Goal: Task Accomplishment & Management: Complete application form

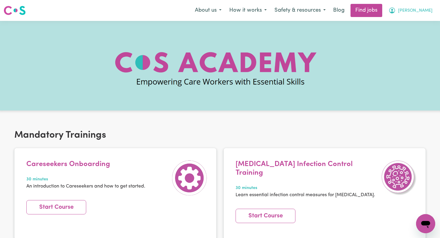
click at [427, 13] on span "[PERSON_NAME]" at bounding box center [415, 10] width 34 height 7
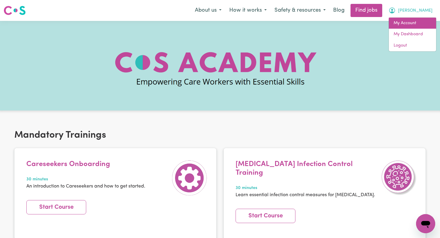
click at [419, 23] on link "My Account" at bounding box center [412, 23] width 47 height 11
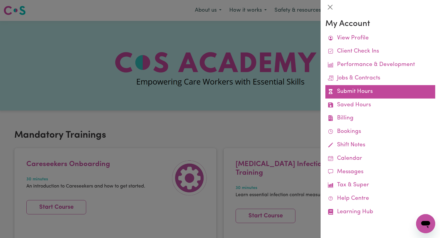
click at [366, 86] on link "Submit Hours" at bounding box center [380, 91] width 110 height 13
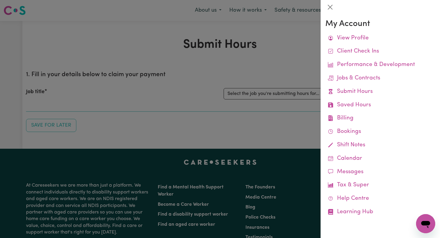
click at [255, 125] on div at bounding box center [220, 119] width 440 height 238
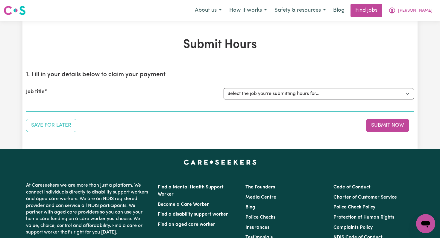
click at [262, 101] on div "Job title Select the job you're submitting hours for... [[PERSON_NAME]] Disabil…" at bounding box center [220, 94] width 388 height 26
click at [262, 93] on select "Select the job you're submitting hours for... [[PERSON_NAME]] Disability support" at bounding box center [318, 93] width 190 height 11
select select "4878"
click at [223, 88] on select "Select the job you're submitting hours for... [[PERSON_NAME]] Disability support" at bounding box center [318, 93] width 190 height 11
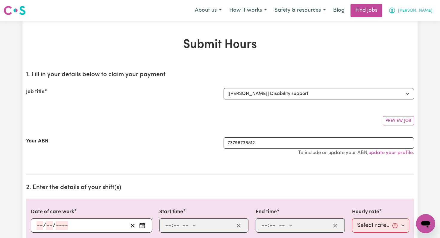
click at [421, 14] on button "[PERSON_NAME]" at bounding box center [410, 10] width 52 height 13
click at [421, 22] on link "My Account" at bounding box center [412, 23] width 47 height 11
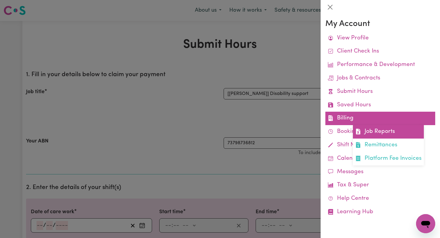
click at [377, 136] on link "Job Reports" at bounding box center [388, 131] width 71 height 13
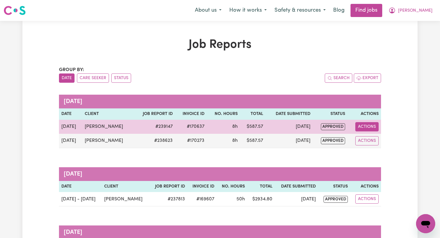
click at [363, 129] on button "Actions" at bounding box center [366, 126] width 23 height 9
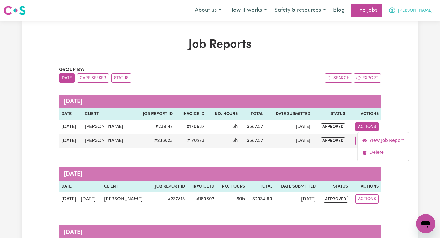
click at [426, 14] on button "[PERSON_NAME]" at bounding box center [410, 10] width 52 height 13
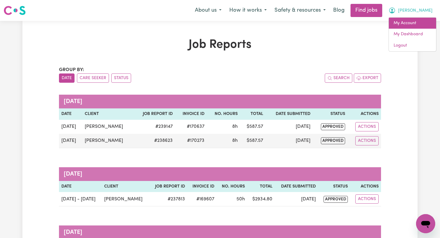
click at [415, 23] on link "My Account" at bounding box center [412, 23] width 47 height 11
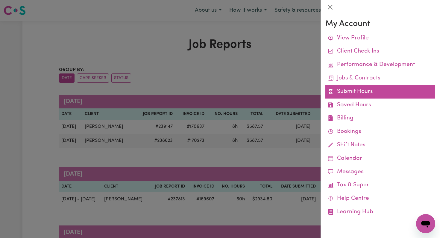
click at [354, 89] on link "Submit Hours" at bounding box center [380, 91] width 110 height 13
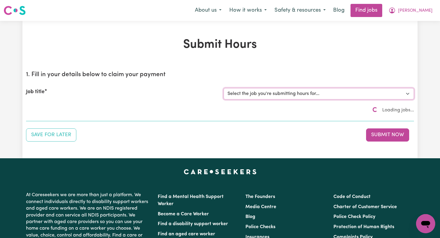
click at [232, 95] on select "Select the job you're submitting hours for... [[PERSON_NAME]] Disability support" at bounding box center [318, 93] width 190 height 11
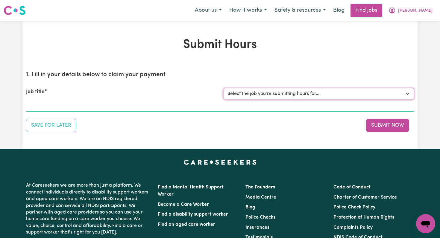
select select "4878"
click at [223, 88] on select "Select the job you're submitting hours for... [[PERSON_NAME]] Disability support" at bounding box center [318, 93] width 190 height 11
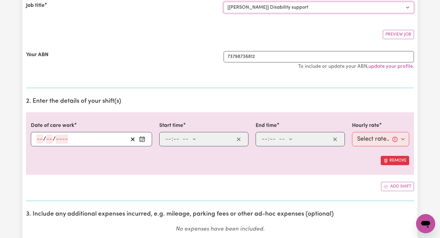
scroll to position [127, 0]
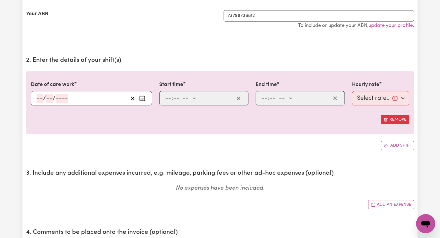
click at [142, 100] on circle "Enter the date of care work" at bounding box center [142, 100] width 1 height 1
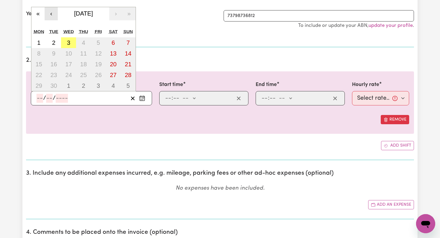
click at [50, 13] on button "‹" at bounding box center [51, 13] width 13 height 13
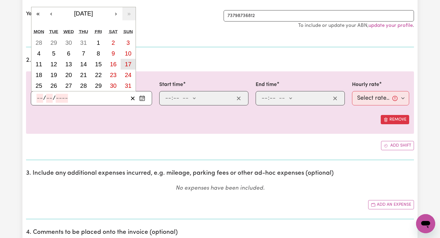
click at [127, 69] on button "17" at bounding box center [128, 64] width 15 height 11
type input "[DATE]"
type input "17"
type input "8"
type input "2025"
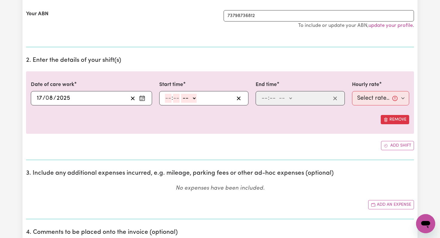
click at [167, 96] on input "number" at bounding box center [168, 98] width 7 height 9
type input "7"
type input "00"
click at [190, 96] on select "-- am pm" at bounding box center [188, 98] width 16 height 9
select select "am"
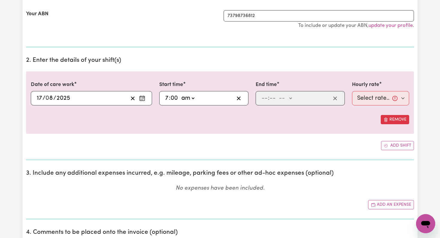
click at [180, 94] on select "-- am pm" at bounding box center [188, 98] width 16 height 9
type input "07:00"
type input "0"
click at [263, 97] on input "number" at bounding box center [264, 98] width 7 height 9
type input "3"
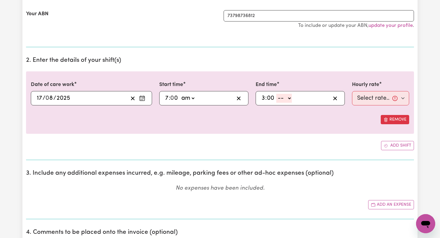
type input "00"
click at [282, 100] on select "-- am pm" at bounding box center [284, 98] width 16 height 9
select select "pm"
click at [276, 94] on select "-- am pm" at bounding box center [284, 98] width 16 height 9
type input "15:00"
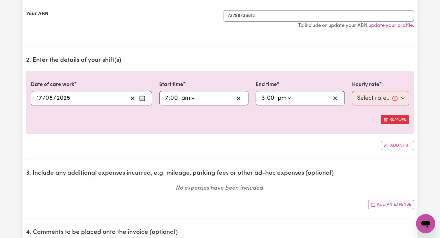
type input "0"
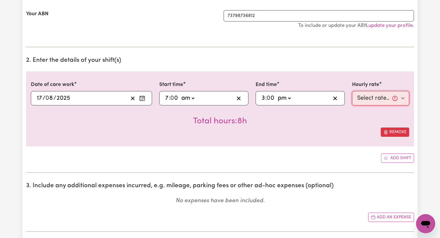
click at [363, 102] on select "Select rate... $44.70 (Weekday) $62.69 ([DATE]) $80.71 ([DATE]) $98.61 (Public …" at bounding box center [380, 98] width 57 height 14
select select "80.71-[DATE]"
click at [352, 91] on select "Select rate... $44.70 (Weekday) $62.69 ([DATE]) $80.71 ([DATE]) $98.61 (Public …" at bounding box center [380, 98] width 57 height 14
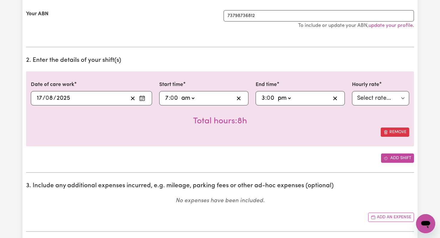
click at [389, 157] on button "Add shift" at bounding box center [397, 158] width 33 height 9
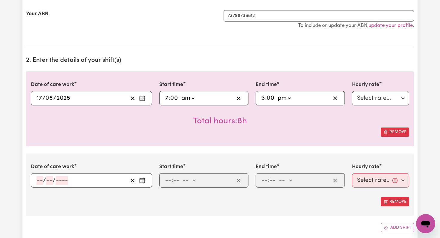
click at [37, 178] on input "number" at bounding box center [39, 180] width 7 height 9
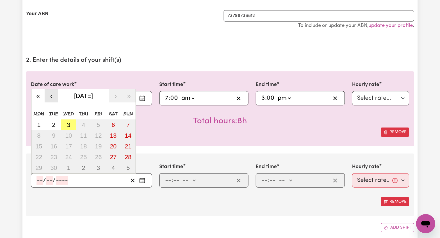
click at [52, 97] on button "‹" at bounding box center [51, 95] width 13 height 13
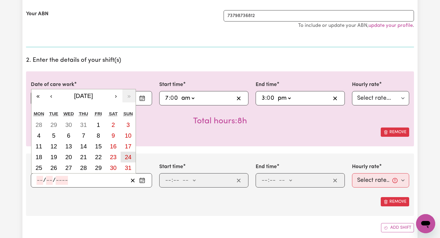
click at [127, 157] on abbr "24" at bounding box center [128, 157] width 7 height 7
type input "[DATE]"
type input "24"
type input "8"
type input "2025"
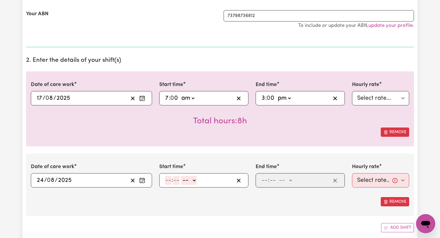
click at [167, 180] on input "number" at bounding box center [168, 180] width 7 height 9
type input "7"
type input "00"
click at [184, 189] on div at bounding box center [220, 193] width 378 height 10
click at [184, 183] on select "-- am pm" at bounding box center [188, 180] width 16 height 9
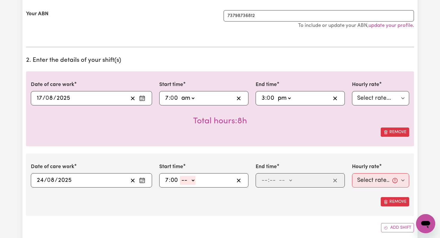
select select "am"
click at [180, 176] on select "-- am pm" at bounding box center [188, 180] width 16 height 9
type input "07:00"
type input "0"
click at [264, 176] on input "number" at bounding box center [264, 180] width 7 height 9
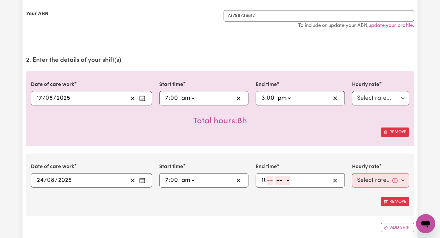
type input "10"
type input "00"
click at [277, 179] on span at bounding box center [277, 180] width 1 height 7
click at [279, 179] on select "-- am pm" at bounding box center [287, 180] width 16 height 9
select select "pm"
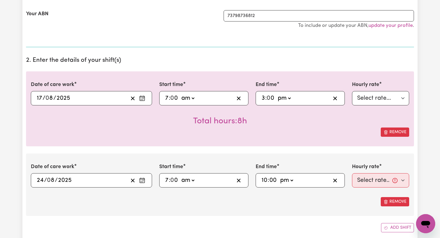
click at [279, 176] on select "-- am pm" at bounding box center [287, 180] width 16 height 9
type input "22:00"
type input "0"
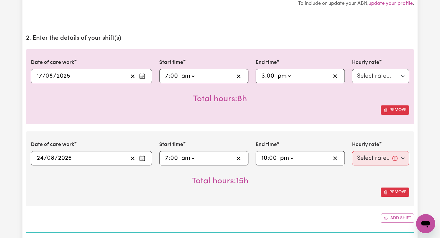
scroll to position [153, 0]
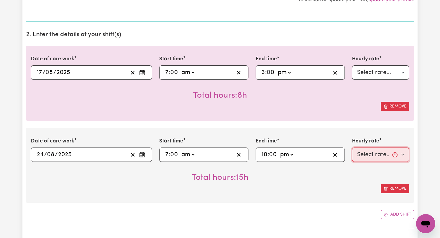
click at [379, 160] on select "Select rate... $44.70 (Weekday) $62.69 ([DATE]) $80.71 ([DATE]) $98.61 (Public …" at bounding box center [380, 155] width 57 height 14
select select "80.71-[DATE]"
click at [352, 148] on select "Select rate... $44.70 (Weekday) $62.69 ([DATE]) $80.71 ([DATE]) $98.61 (Public …" at bounding box center [380, 155] width 57 height 14
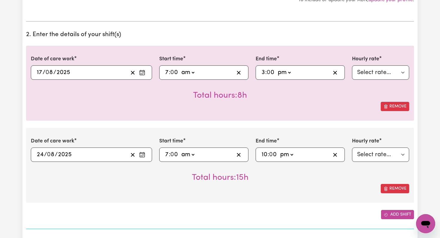
click at [396, 214] on button "Add shift" at bounding box center [397, 214] width 33 height 9
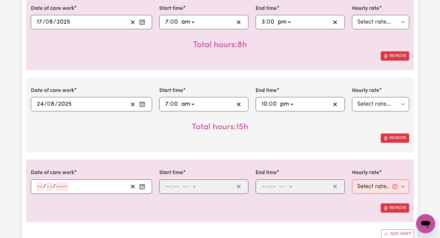
scroll to position [243, 0]
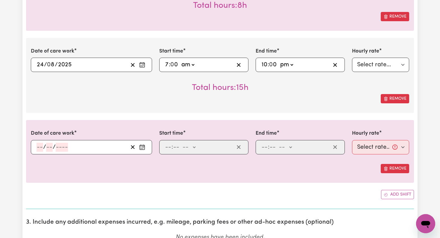
click at [39, 150] on input "number" at bounding box center [39, 147] width 7 height 9
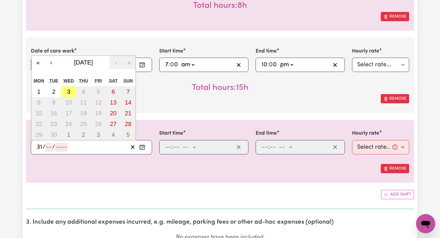
type input "31"
click at [48, 64] on button "‹" at bounding box center [51, 62] width 13 height 13
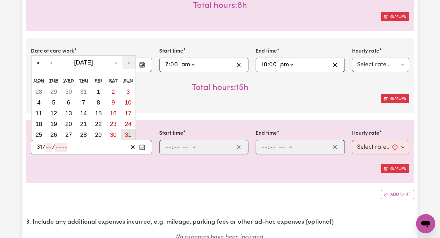
click at [126, 133] on abbr "31" at bounding box center [128, 135] width 7 height 7
type input "[DATE]"
type input "8"
type input "2025"
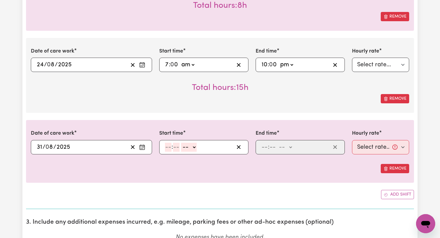
click at [170, 148] on input "number" at bounding box center [168, 147] width 7 height 9
type input "7"
type input "00"
click at [191, 148] on select "-- am pm" at bounding box center [188, 147] width 16 height 9
select select "am"
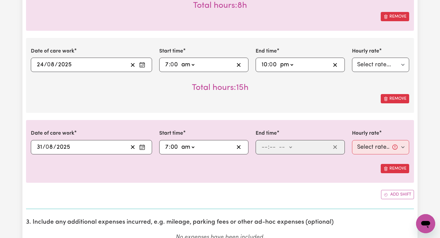
click at [180, 143] on select "-- am pm" at bounding box center [188, 147] width 16 height 9
type input "07:00"
type input "0"
click at [260, 147] on div ": -- am pm" at bounding box center [299, 147] width 89 height 14
click at [267, 147] on input "number" at bounding box center [264, 147] width 7 height 9
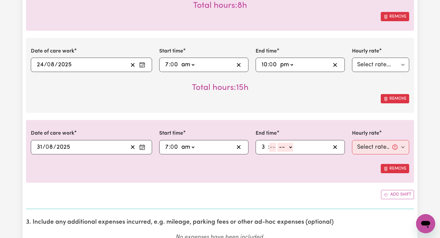
type input "3"
click at [273, 147] on input "number" at bounding box center [270, 147] width 7 height 9
type input "00"
click at [285, 145] on select "-- am pm" at bounding box center [284, 147] width 16 height 9
select select "pm"
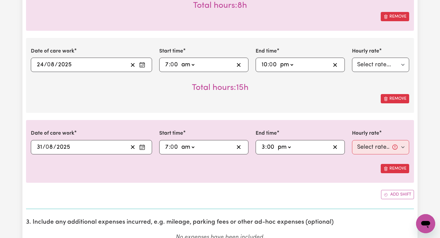
click at [276, 143] on select "-- am pm" at bounding box center [284, 147] width 16 height 9
type input "15:00"
type input "0"
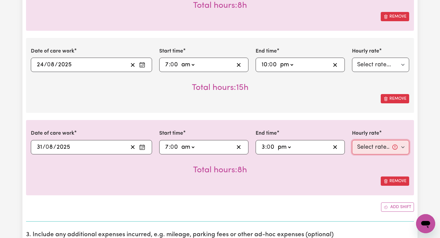
click at [363, 145] on select "Select rate... $44.70 (Weekday) $62.69 ([DATE]) $80.71 ([DATE]) $98.61 (Public …" at bounding box center [380, 147] width 57 height 14
select select "80.71-[DATE]"
click at [352, 140] on select "Select rate... $44.70 (Weekday) $62.69 ([DATE]) $80.71 ([DATE]) $98.61 (Public …" at bounding box center [380, 147] width 57 height 14
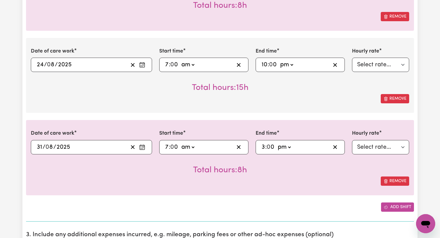
click at [390, 209] on button "Add shift" at bounding box center [397, 207] width 33 height 9
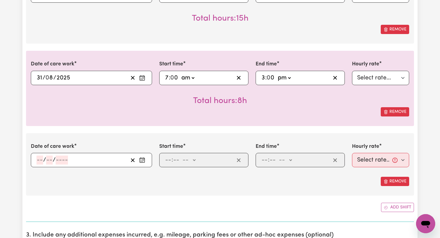
scroll to position [312, 0]
click at [37, 164] on input "number" at bounding box center [39, 160] width 7 height 9
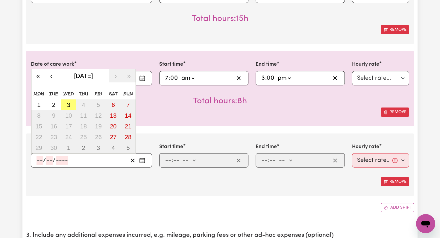
click at [287, 79] on select "am pm" at bounding box center [284, 78] width 16 height 9
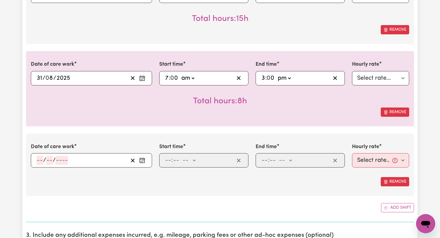
click at [314, 76] on div "15:00 3 : 0 0 am pm" at bounding box center [296, 78] width 70 height 9
click at [330, 83] on div "15:00 3 : 0 0 am pm" at bounding box center [299, 78] width 89 height 14
click at [333, 79] on icon "button" at bounding box center [335, 78] width 6 height 6
select select
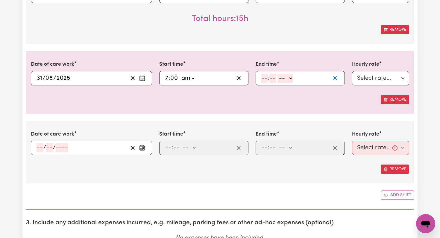
click at [333, 79] on icon "button" at bounding box center [335, 78] width 6 height 6
click at [265, 78] on input "number" at bounding box center [264, 78] width 7 height 9
type input "10"
type input "00"
click at [284, 79] on select "-- am pm" at bounding box center [287, 78] width 16 height 9
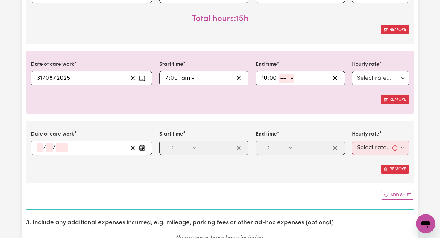
select select "pm"
click at [279, 74] on select "-- am pm" at bounding box center [287, 78] width 16 height 9
type input "22:00"
type input "0"
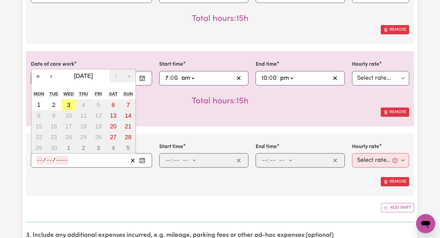
click at [39, 159] on input "number" at bounding box center [39, 160] width 7 height 9
click at [53, 76] on button "‹" at bounding box center [51, 75] width 13 height 13
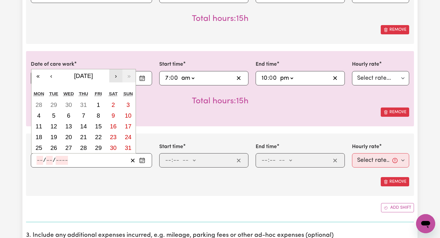
click at [116, 73] on button "›" at bounding box center [115, 75] width 13 height 13
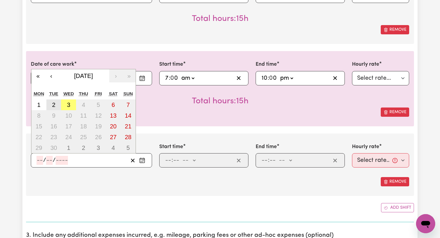
click at [52, 106] on abbr "2" at bounding box center [53, 105] width 3 height 7
type input "[DATE]"
type input "2"
type input "9"
type input "2025"
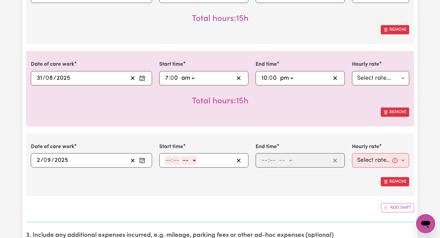
click at [169, 160] on input "number" at bounding box center [168, 160] width 7 height 9
type input "7"
type input "00"
click at [184, 163] on select "-- am pm" at bounding box center [188, 160] width 16 height 9
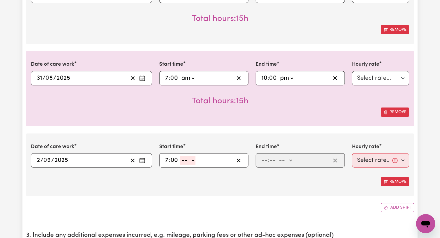
select select "am"
click at [180, 156] on select "-- am pm" at bounding box center [188, 160] width 16 height 9
type input "07:00"
type input "0"
click at [261, 162] on div ": -- am pm" at bounding box center [296, 160] width 70 height 9
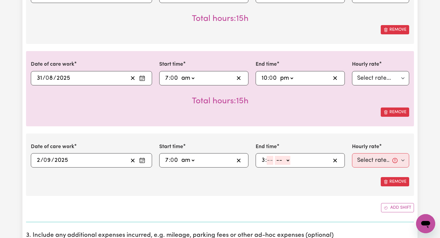
type input "3"
type input "00"
click at [289, 163] on select "-- am pm" at bounding box center [284, 160] width 16 height 9
select select "pm"
click at [276, 156] on select "-- am pm" at bounding box center [284, 160] width 16 height 9
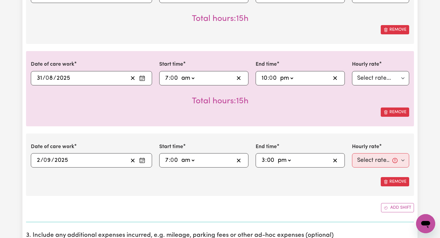
type input "15:00"
type input "0"
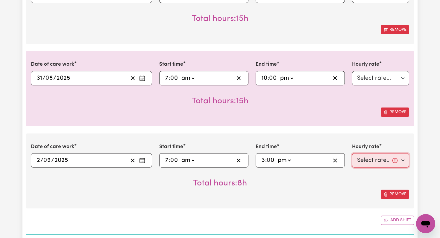
click at [363, 167] on select "Select rate... $44.70 (Weekday) $62.69 ([DATE]) $80.71 ([DATE]) $98.61 (Public …" at bounding box center [380, 160] width 57 height 14
select select "44.7-Weekday"
click at [352, 153] on select "Select rate... $44.70 (Weekday) $62.69 ([DATE]) $80.71 ([DATE]) $98.61 (Public …" at bounding box center [380, 160] width 57 height 14
click at [324, 191] on div "Remove" at bounding box center [220, 194] width 378 height 9
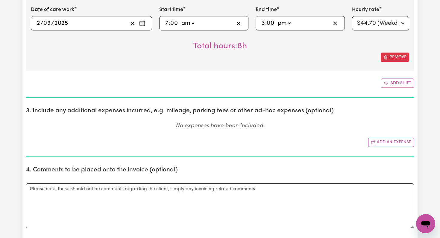
scroll to position [452, 0]
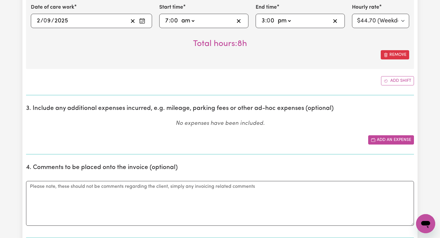
click at [390, 138] on button "Add an expense" at bounding box center [391, 140] width 46 height 9
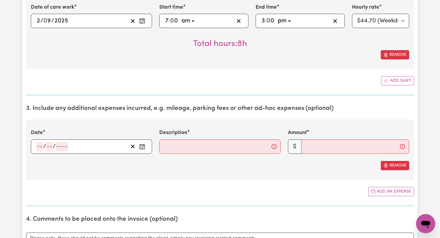
click at [36, 144] on div "/ /" at bounding box center [91, 147] width 121 height 14
click at [39, 146] on input "number" at bounding box center [39, 146] width 7 height 9
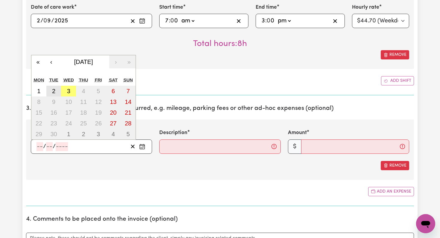
click at [54, 92] on abbr "2" at bounding box center [53, 91] width 3 height 7
type input "[DATE]"
type input "2"
type input "9"
type input "2025"
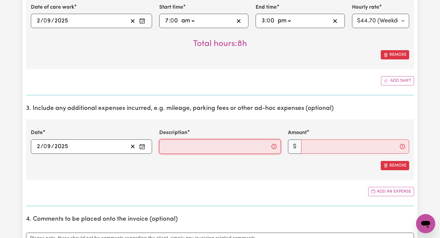
click at [182, 149] on input "Description" at bounding box center [219, 147] width 121 height 14
type input "mileage"
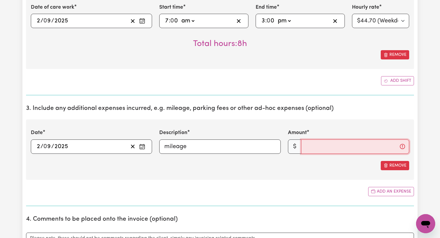
click at [311, 147] on input "Amount" at bounding box center [355, 147] width 108 height 14
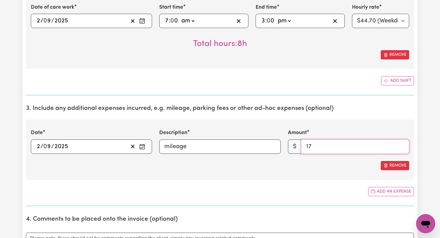
type input "17"
click at [325, 186] on section "3. Include any additional expenses incurred, e.g. mileage, parking fees or othe…" at bounding box center [220, 153] width 388 height 106
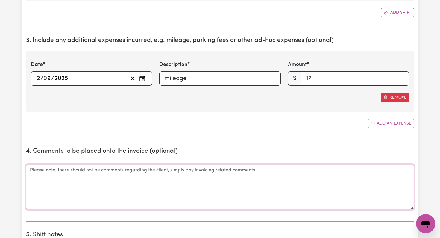
click at [325, 186] on textarea "Comments" at bounding box center [220, 187] width 388 height 45
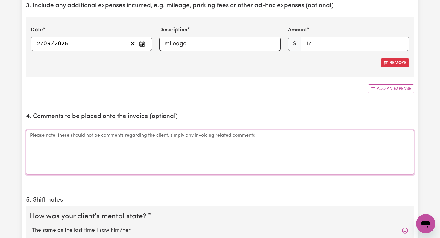
scroll to position [542, 0]
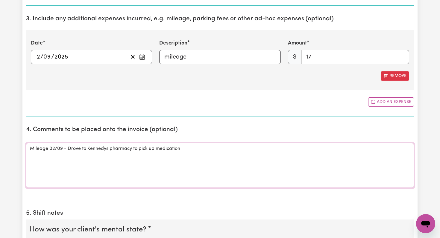
click at [157, 147] on textarea "Mileage 02/09 - Drove to Kennedys pharmacy to pick up medication" at bounding box center [220, 165] width 388 height 45
click at [220, 145] on textarea "Mileage 02/09 - Drove to Kennedys pharmacy to pick up compounded medication" at bounding box center [220, 165] width 388 height 45
click at [220, 147] on textarea "Mileage 02/09 - Drove to Kennedys pharmacy to pick up compounded medication" at bounding box center [220, 165] width 388 height 45
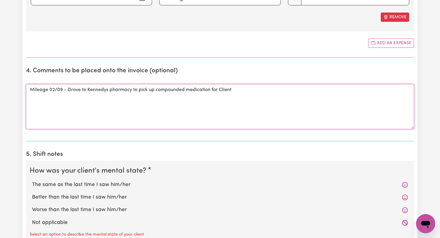
scroll to position [637, 0]
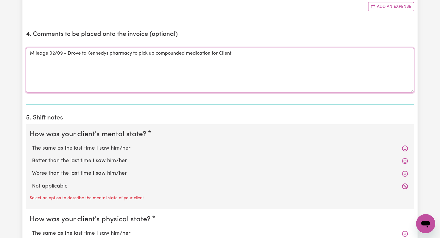
type textarea "Mileage 02/09 - Drove to Kennedys pharmacy to pick up compounded medication for…"
click at [203, 147] on label "The same as the last time I saw him/her" at bounding box center [220, 149] width 376 height 8
click at [32, 145] on input "The same as the last time I saw him/her" at bounding box center [32, 144] width 0 height 0
radio input "true"
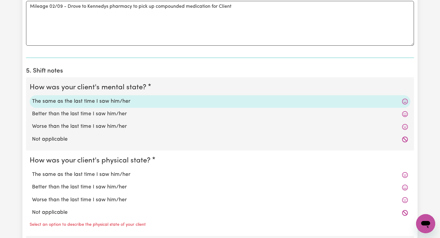
click at [141, 173] on label "The same as the last time I saw him/her" at bounding box center [220, 175] width 376 height 8
click at [32, 171] on input "The same as the last time I saw him/her" at bounding box center [32, 171] width 0 height 0
radio input "true"
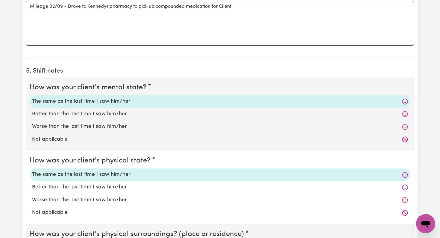
scroll to position [765, 0]
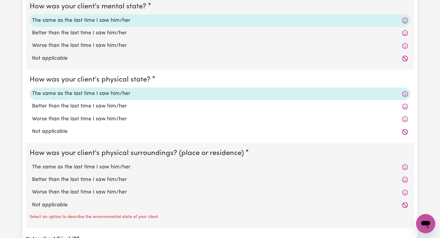
click at [138, 173] on div "The same as the last time I saw him/her" at bounding box center [220, 167] width 381 height 13
click at [128, 166] on label "The same as the last time I saw him/her" at bounding box center [220, 168] width 376 height 8
click at [32, 164] on input "The same as the last time I saw him/her" at bounding box center [32, 163] width 0 height 0
radio input "true"
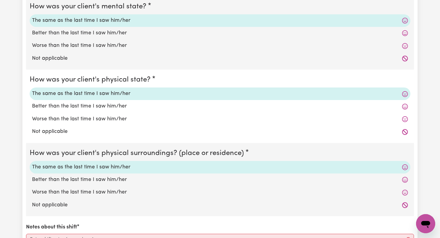
scroll to position [865, 0]
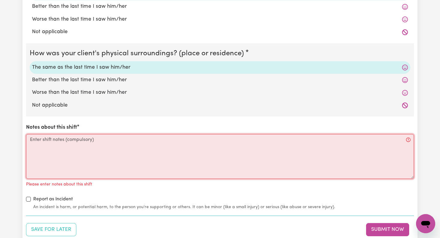
click at [128, 166] on textarea "Notes about this shift" at bounding box center [220, 156] width 388 height 45
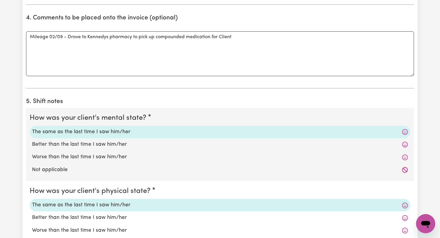
scroll to position [652, 0]
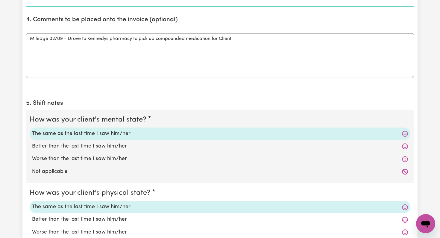
type textarea "-"
click at [101, 44] on textarea "Mileage 02/09 - Drove to Kennedys pharmacy to pick up compounded medication for…" at bounding box center [220, 55] width 388 height 45
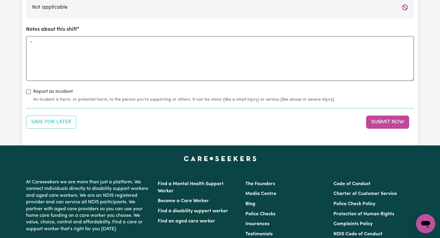
scroll to position [936, 0]
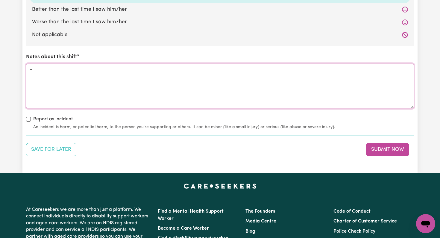
click at [74, 71] on textarea "-" at bounding box center [220, 86] width 388 height 45
paste textarea "Mileage 02/09 - Drove to Kennedys pharmacy to pick up compounded medication for…"
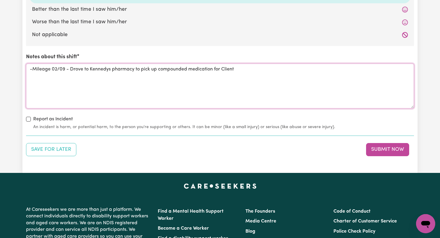
click at [32, 70] on textarea "-Mileage 02/09 - Drove to Kennedys pharmacy to pick up compounded medication fo…" at bounding box center [220, 86] width 388 height 45
click at [241, 75] on textarea "Mileage 02/09 - Drove to Kennedys pharmacy to pick up compounded medication for…" at bounding box center [220, 86] width 388 height 45
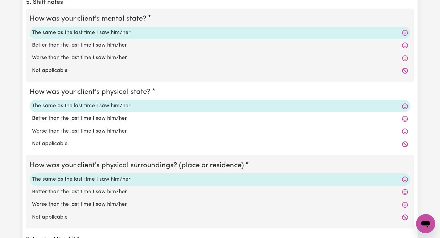
scroll to position [978, 0]
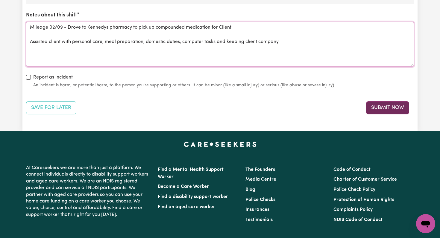
type textarea "Mileage 02/09 - Drove to Kennedys pharmacy to pick up compounded medication for…"
click at [381, 111] on button "Submit Now" at bounding box center [387, 107] width 43 height 13
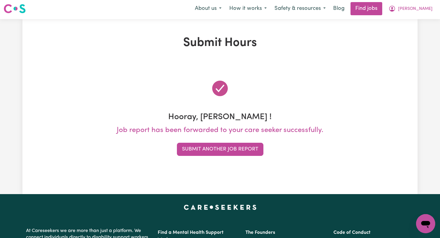
scroll to position [0, 0]
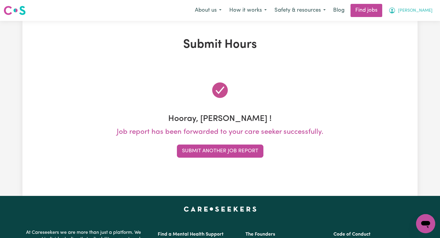
click at [419, 8] on button "[PERSON_NAME]" at bounding box center [410, 10] width 52 height 13
click at [416, 16] on button "[PERSON_NAME]" at bounding box center [410, 10] width 52 height 13
click at [422, 13] on span "[PERSON_NAME]" at bounding box center [415, 10] width 34 height 7
click at [417, 24] on link "My Account" at bounding box center [412, 23] width 47 height 11
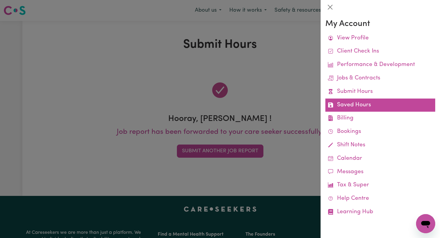
click at [368, 100] on link "Saved Hours" at bounding box center [380, 105] width 110 height 13
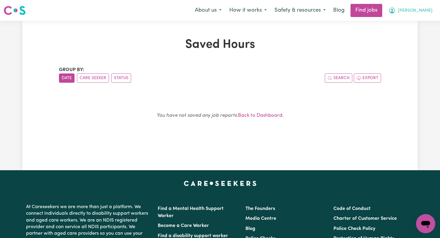
click at [426, 12] on span "[PERSON_NAME]" at bounding box center [415, 10] width 34 height 7
click at [423, 23] on link "My Account" at bounding box center [412, 23] width 47 height 11
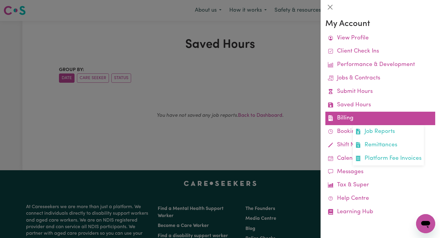
click at [372, 113] on link "Billing Job Reports Remittances Platform Fee Invoices" at bounding box center [380, 118] width 110 height 13
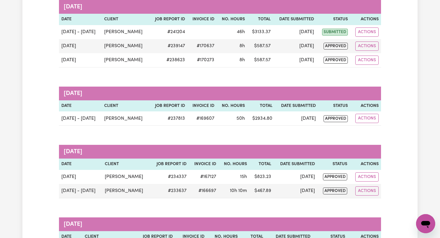
scroll to position [52, 0]
